Goal: Task Accomplishment & Management: Use online tool/utility

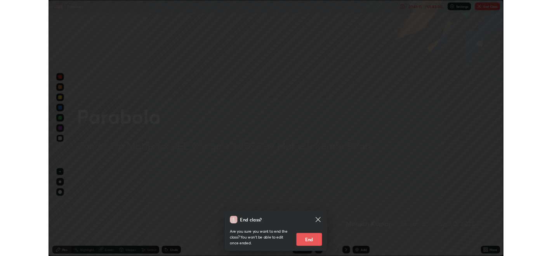
scroll to position [311, 552]
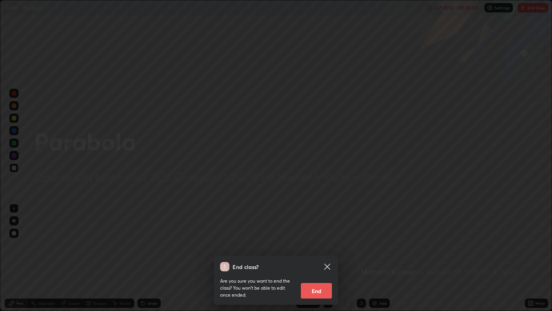
click at [315, 288] on button "End" at bounding box center [316, 291] width 31 height 16
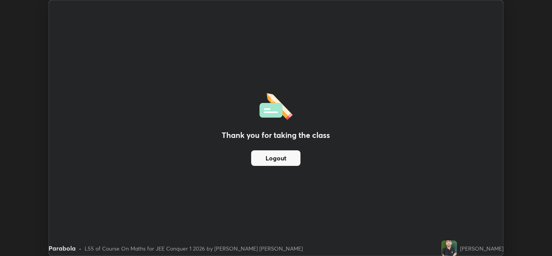
scroll to position [38574, 38277]
click at [545, 178] on div "Thank you for taking the class Logout Setting up your live class" at bounding box center [276, 128] width 552 height 256
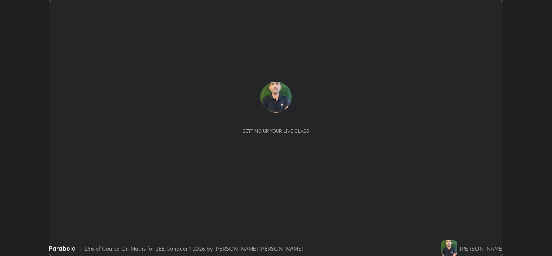
scroll to position [255, 552]
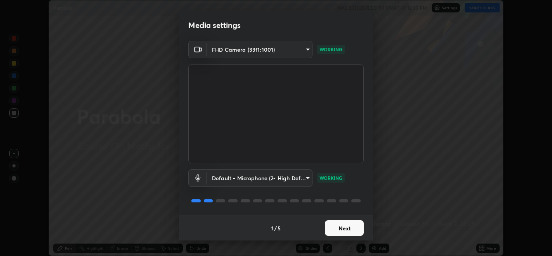
click at [346, 225] on button "Next" at bounding box center [344, 228] width 39 height 16
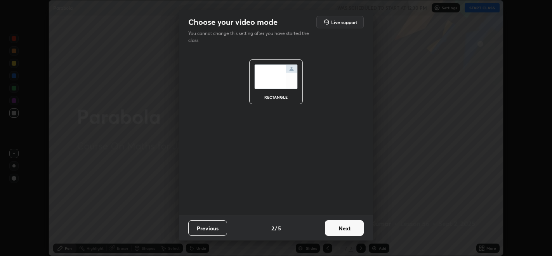
click at [347, 228] on button "Next" at bounding box center [344, 228] width 39 height 16
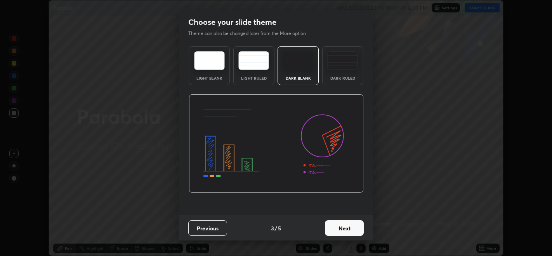
click at [346, 229] on button "Next" at bounding box center [344, 228] width 39 height 16
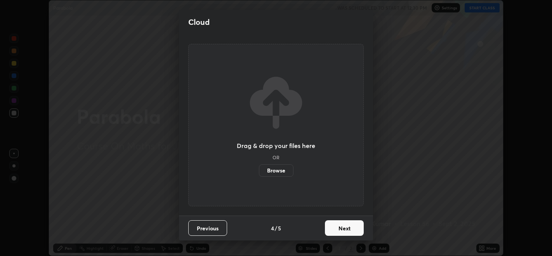
click at [343, 228] on button "Next" at bounding box center [344, 228] width 39 height 16
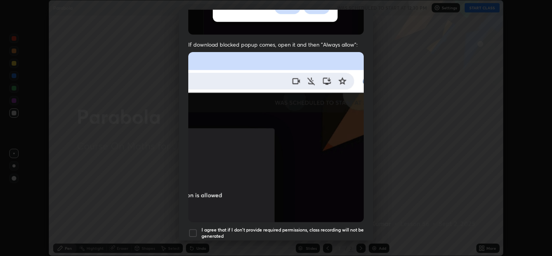
scroll to position [157, 0]
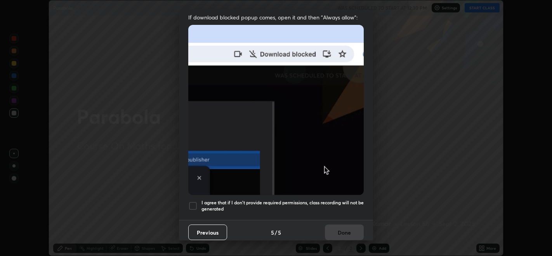
click at [326, 205] on h5 "I agree that if I don't provide required permissions, class recording will not …" at bounding box center [283, 206] width 162 height 12
click at [340, 225] on button "Done" at bounding box center [344, 232] width 39 height 16
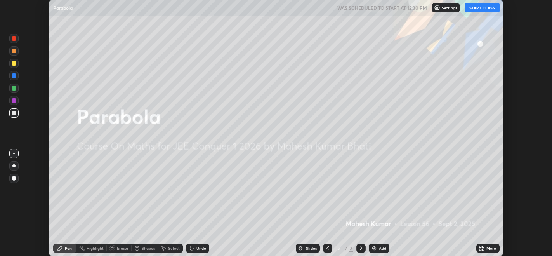
click at [483, 9] on button "START CLASS" at bounding box center [482, 7] width 35 height 9
click at [546, 106] on div "Setting up your live class" at bounding box center [276, 128] width 552 height 256
